Goal: Task Accomplishment & Management: Use online tool/utility

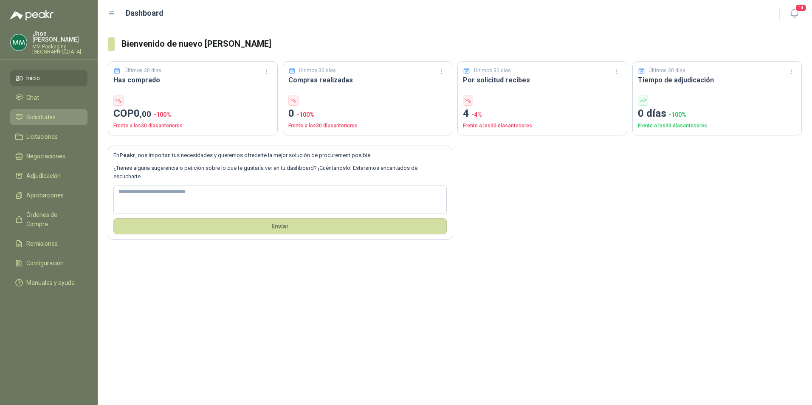
click at [38, 112] on span "Solicitudes" at bounding box center [40, 116] width 29 height 9
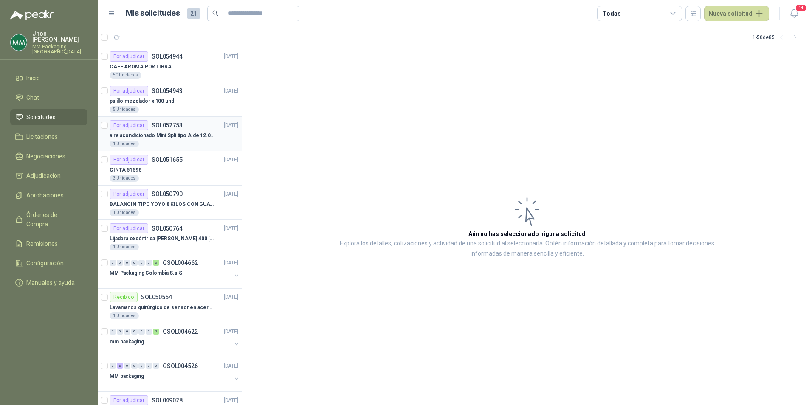
click at [173, 132] on p "aire acondicionado Mini Spli tipo A de 12.000 BTU." at bounding box center [163, 136] width 106 height 8
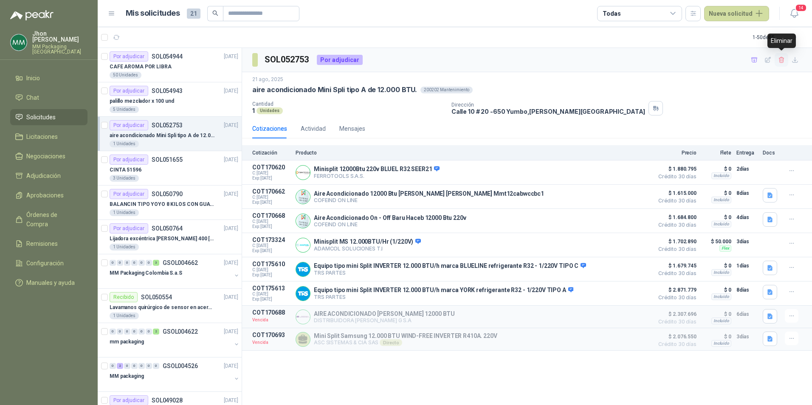
click at [779, 60] on icon "button" at bounding box center [781, 59] width 7 height 7
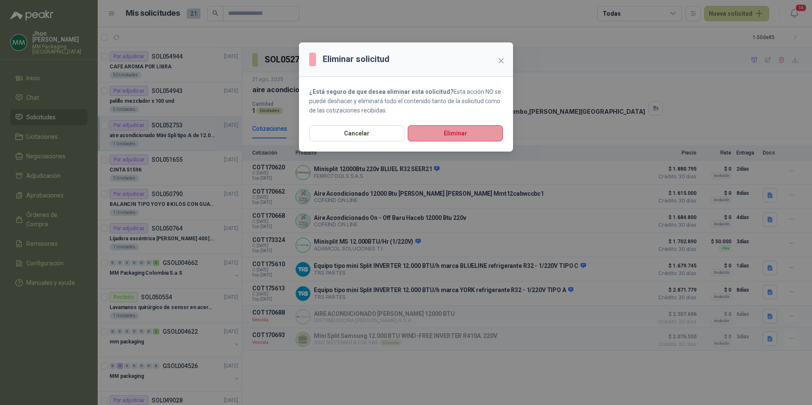
click at [458, 131] on button "Eliminar" at bounding box center [454, 133] width 95 height 16
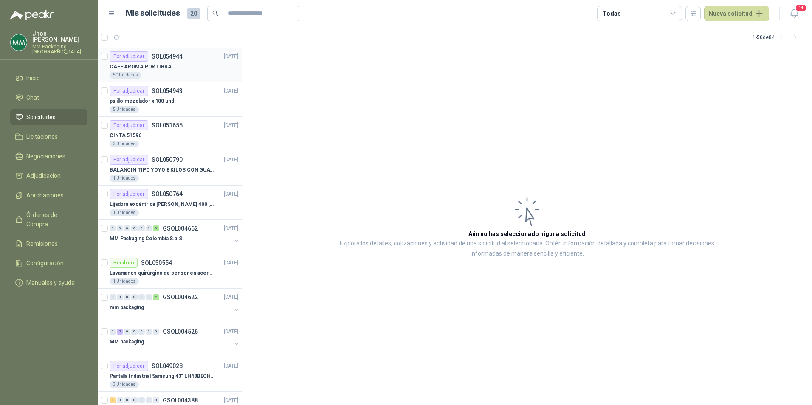
click at [161, 65] on p "CAFE AROMA POR LIBRA" at bounding box center [141, 67] width 62 height 8
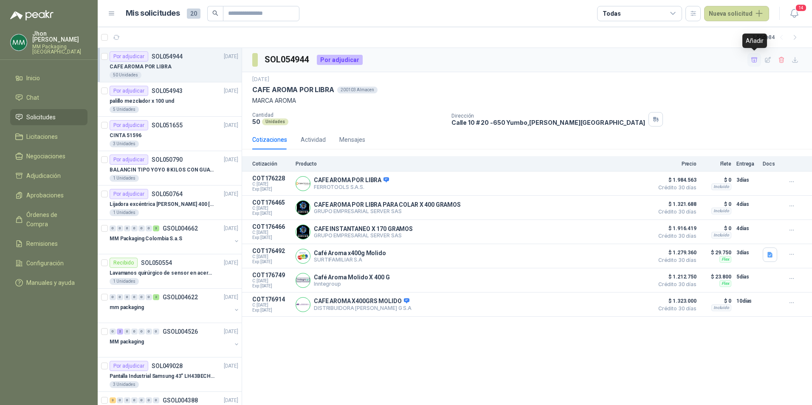
click at [752, 59] on icon "button" at bounding box center [753, 59] width 7 height 7
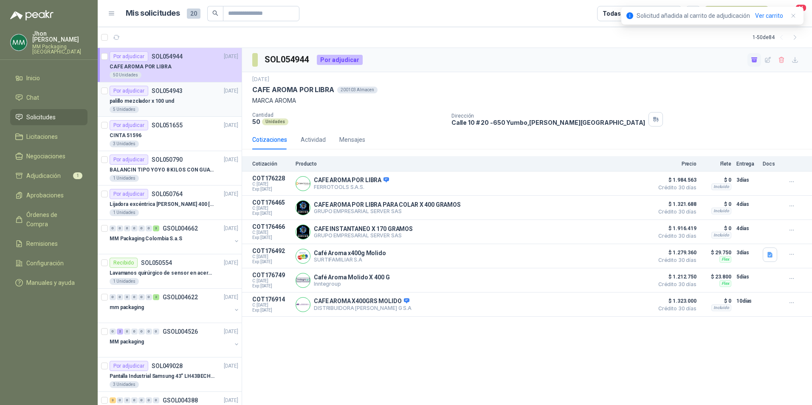
click at [160, 94] on p "SOL054943" at bounding box center [167, 91] width 31 height 6
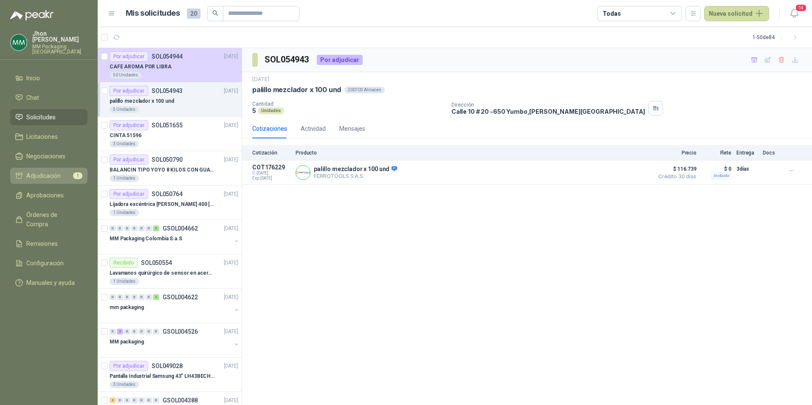
click at [45, 171] on span "Adjudicación" at bounding box center [43, 175] width 34 height 9
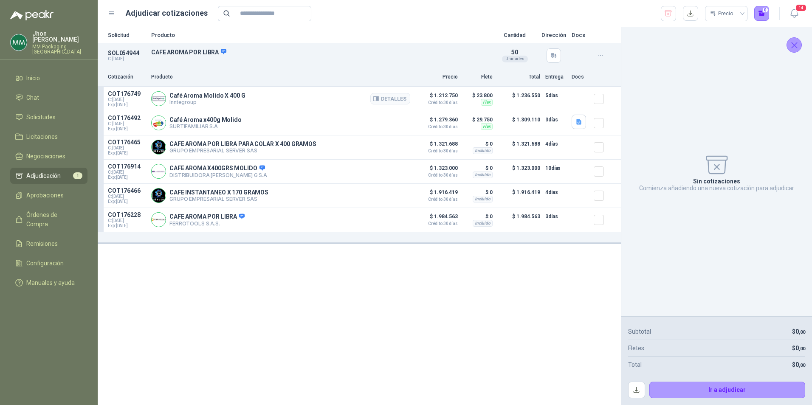
click at [163, 98] on img at bounding box center [159, 99] width 14 height 14
click at [190, 102] on p "Inntegroup" at bounding box center [207, 102] width 76 height 6
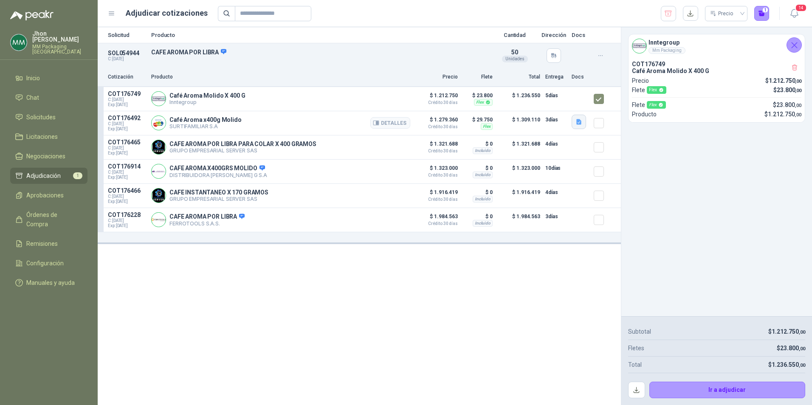
click at [576, 120] on icon "button" at bounding box center [578, 121] width 7 height 7
click at [497, 103] on button "Captura de pantalla [DATE] a la(s) 3.24.19 p.m..png" at bounding box center [512, 103] width 135 height 9
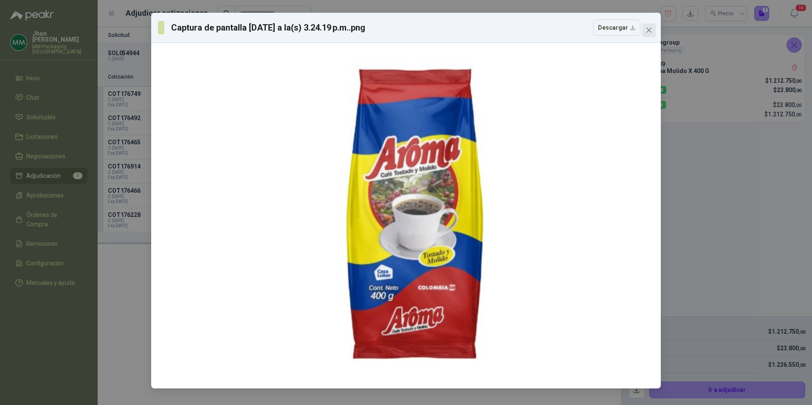
click at [646, 27] on icon "close" at bounding box center [648, 30] width 7 height 7
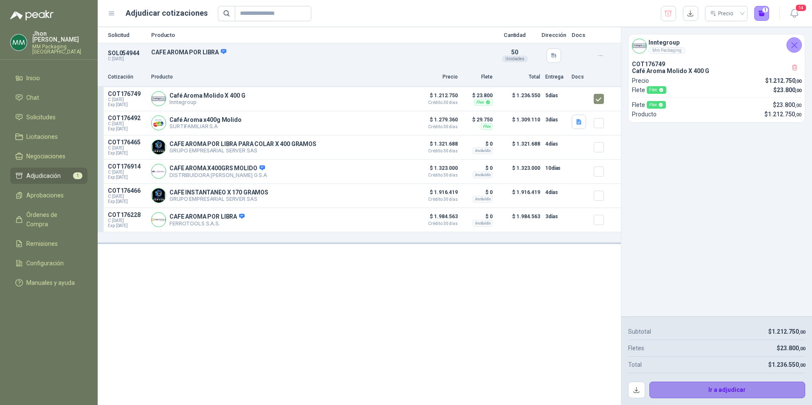
click at [695, 389] on button "Ir a adjudicar" at bounding box center [727, 390] width 156 height 17
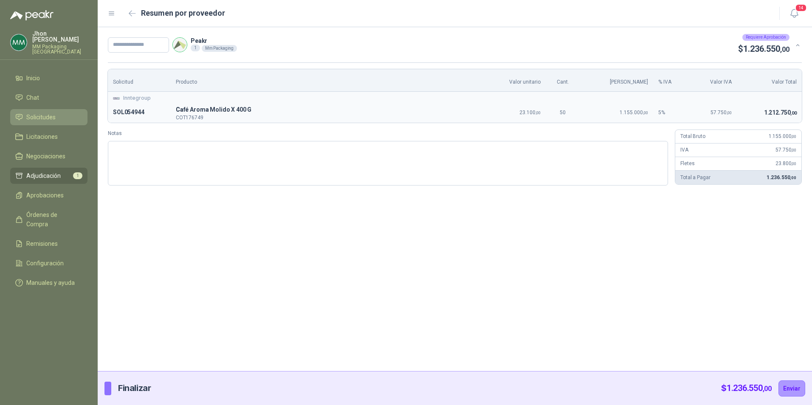
click at [38, 112] on span "Solicitudes" at bounding box center [40, 116] width 29 height 9
